Goal: Task Accomplishment & Management: Complete application form

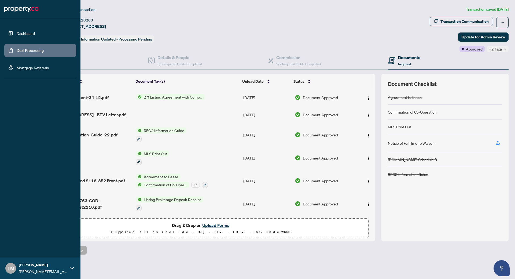
click at [34, 34] on link "Dashboard" at bounding box center [26, 33] width 18 height 5
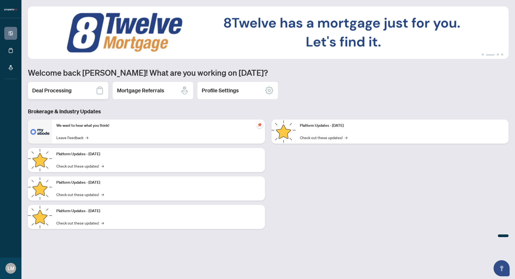
click at [63, 89] on h2 "Deal Processing" at bounding box center [51, 91] width 39 height 8
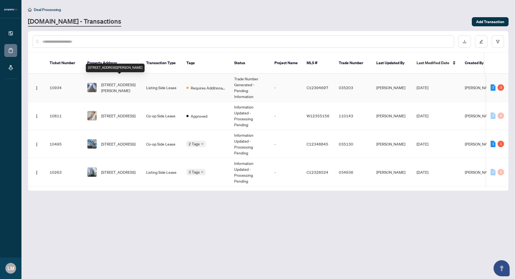
click at [119, 83] on span "[STREET_ADDRESS][PERSON_NAME]" at bounding box center [119, 88] width 37 height 12
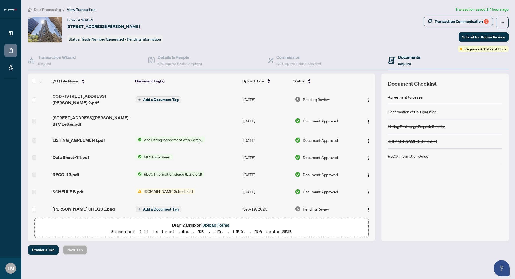
click at [225, 226] on button "Upload Forms" at bounding box center [216, 224] width 30 height 7
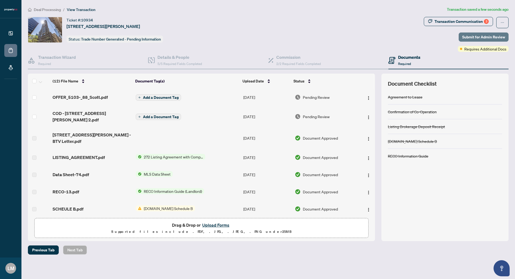
click at [482, 35] on span "Submit for Admin Review" at bounding box center [483, 37] width 43 height 9
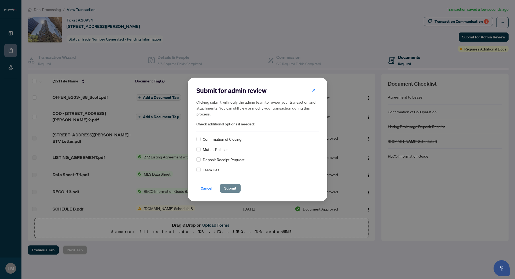
click at [227, 186] on span "Submit" at bounding box center [230, 188] width 12 height 9
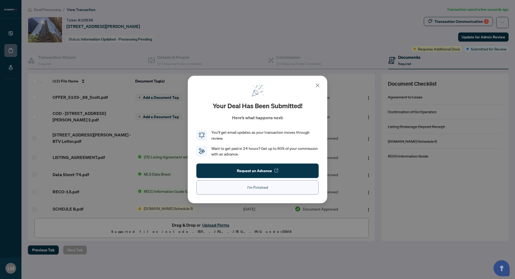
click at [271, 191] on button "I'm Finished" at bounding box center [257, 187] width 122 height 14
